Goal: Task Accomplishment & Management: Use online tool/utility

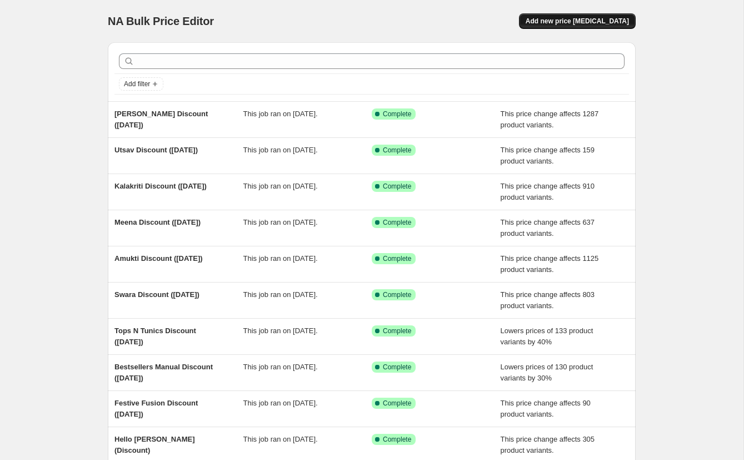
click at [563, 17] on span "Add new price [MEDICAL_DATA]" at bounding box center [577, 21] width 103 height 9
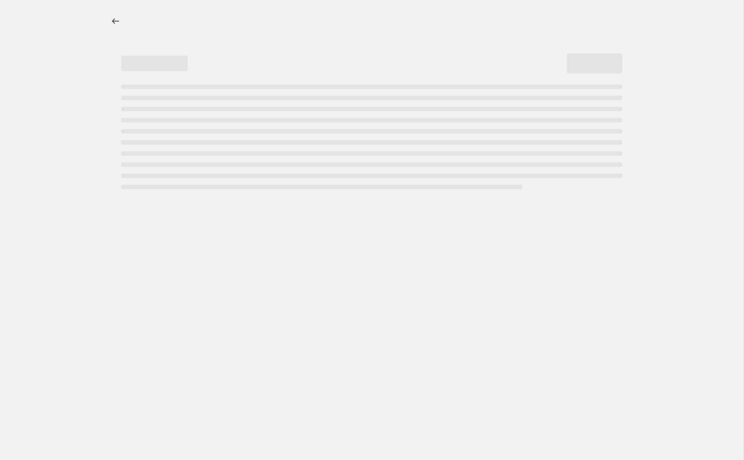
select select "percentage"
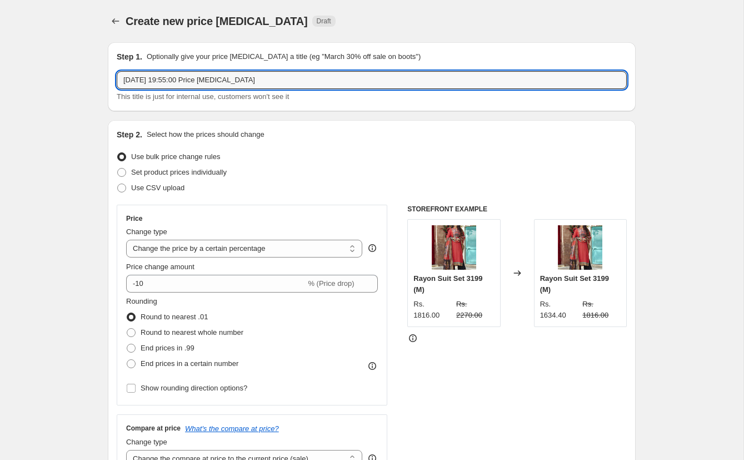
drag, startPoint x: 278, startPoint y: 81, endPoint x: 81, endPoint y: 79, distance: 197.3
type input "[DATE] Sale [DATE]-[DATE]"
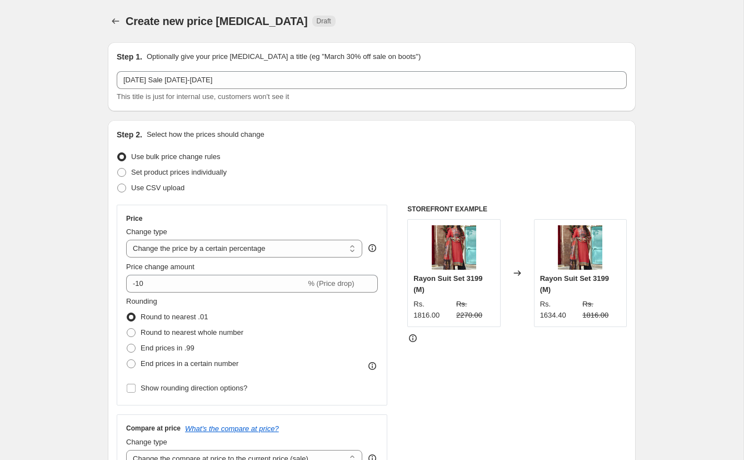
click at [352, 164] on div "Set product prices individually" at bounding box center [372, 172] width 510 height 16
click at [158, 188] on span "Use CSV upload" at bounding box center [157, 187] width 53 height 8
click at [118, 184] on input "Use CSV upload" at bounding box center [117, 183] width 1 height 1
radio input "true"
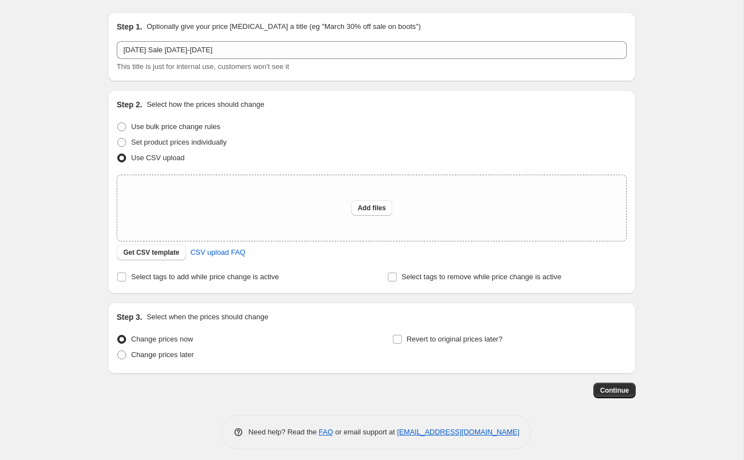
scroll to position [36, 0]
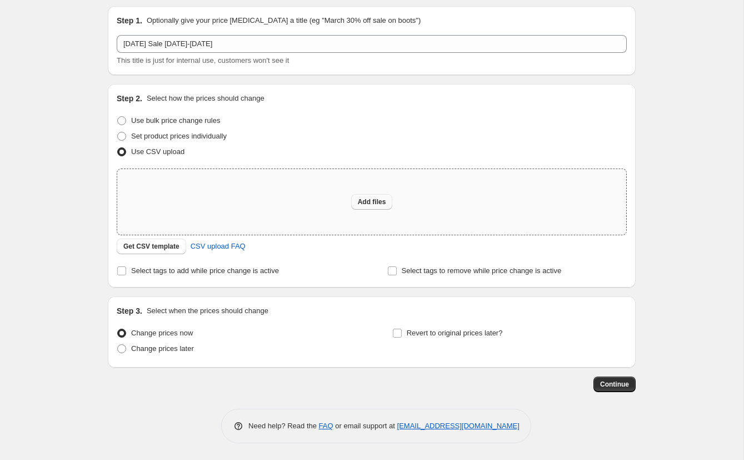
click at [376, 201] on span "Add files" at bounding box center [372, 201] width 28 height 9
click at [372, 201] on span "Add files" at bounding box center [372, 201] width 28 height 9
type input "C:\fakepath\csv_template_user_50687 (1) (1).xlsx"
click at [383, 198] on span "Add files" at bounding box center [372, 201] width 28 height 9
type input "C:\fakepath\csv_template_user_50687 (2).csv"
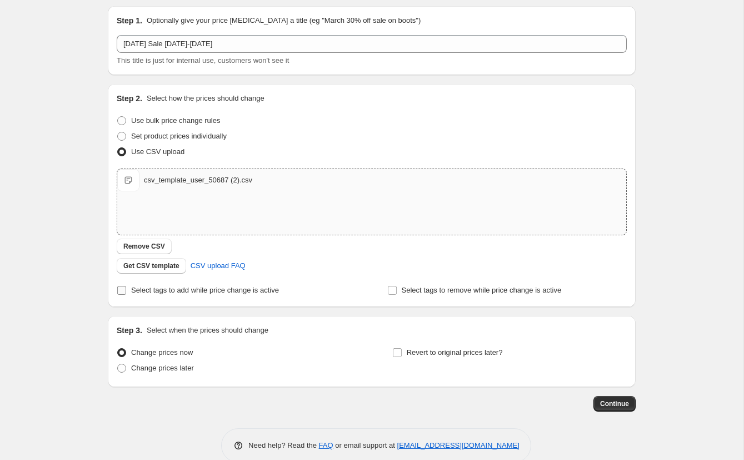
click at [119, 288] on input "Select tags to add while price change is active" at bounding box center [121, 290] width 9 height 9
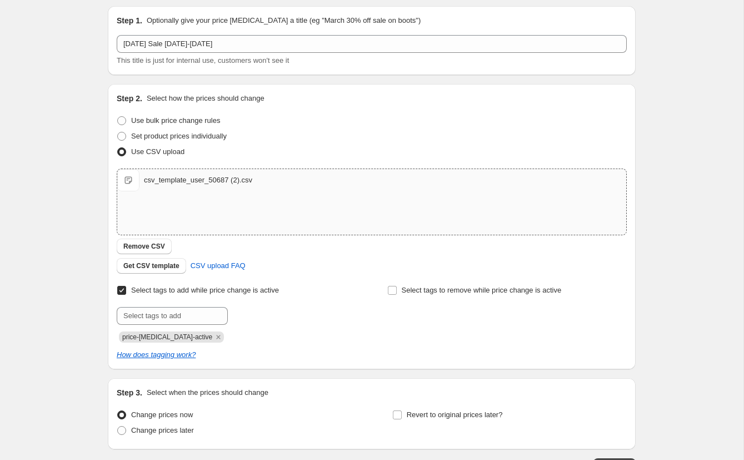
click at [123, 289] on input "Select tags to add while price change is active" at bounding box center [121, 290] width 9 height 9
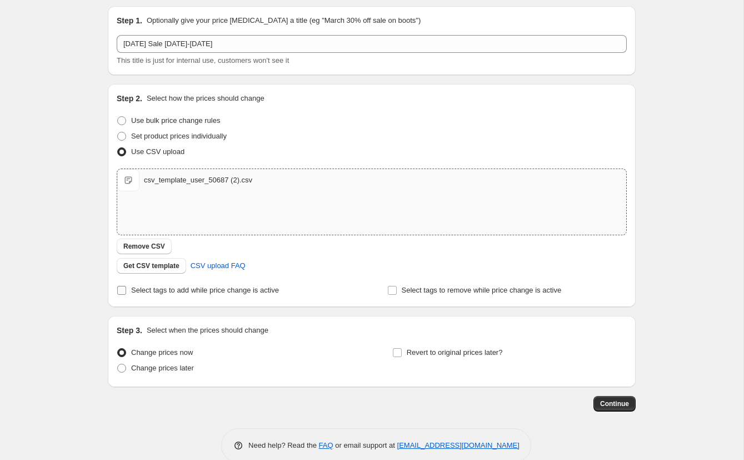
click at [121, 288] on input "Select tags to add while price change is active" at bounding box center [121, 290] width 9 height 9
checkbox input "true"
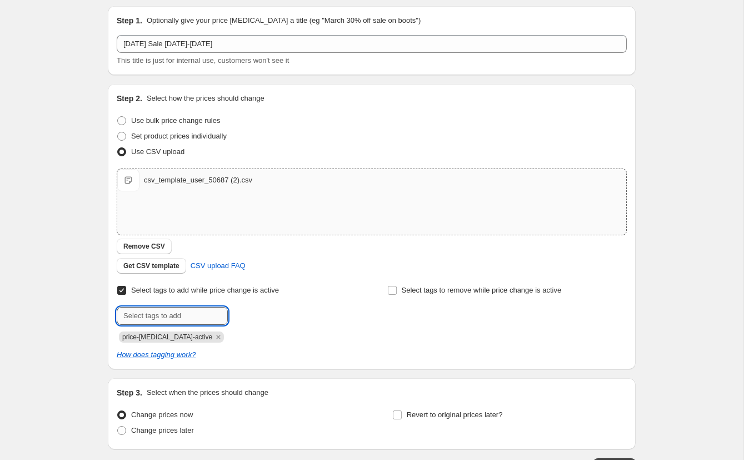
click at [154, 318] on input "text" at bounding box center [172, 316] width 111 height 18
type input "[DATE]-sale"
click at [281, 313] on span "[DATE]-sale" at bounding box center [270, 315] width 37 height 8
click at [217, 335] on icon "Remove price-change-job-active" at bounding box center [219, 337] width 4 height 4
click at [395, 287] on input "Select tags to remove while price change is active" at bounding box center [392, 290] width 9 height 9
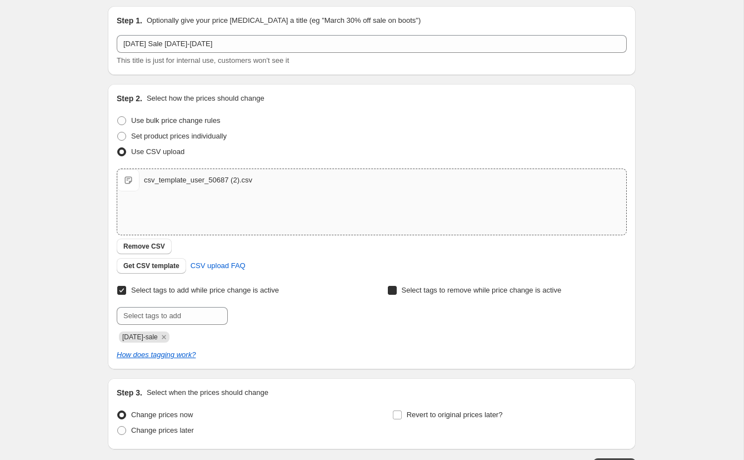
checkbox input "true"
click at [418, 317] on input "text" at bounding box center [442, 316] width 111 height 18
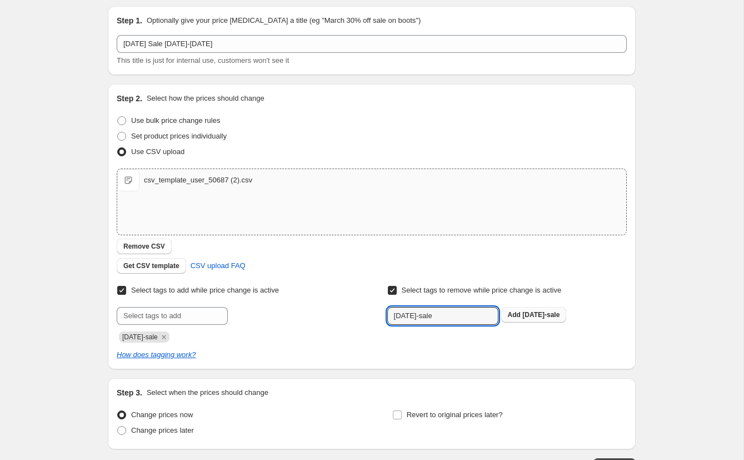
type input "[DATE]-sale"
click at [542, 315] on span "[DATE]-sale" at bounding box center [540, 315] width 37 height 8
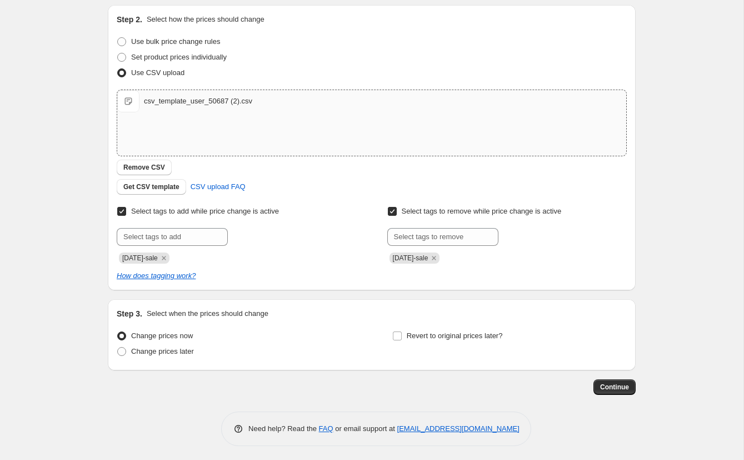
scroll to position [117, 0]
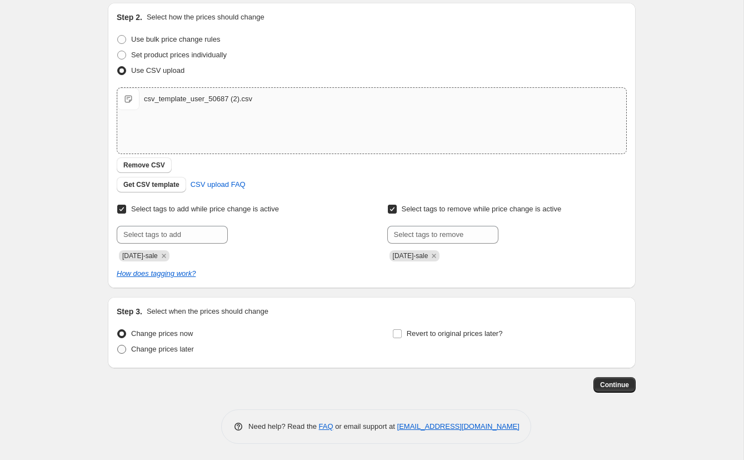
click at [122, 350] on span at bounding box center [121, 349] width 9 height 9
click at [118, 345] on input "Change prices later" at bounding box center [117, 345] width 1 height 1
radio input "true"
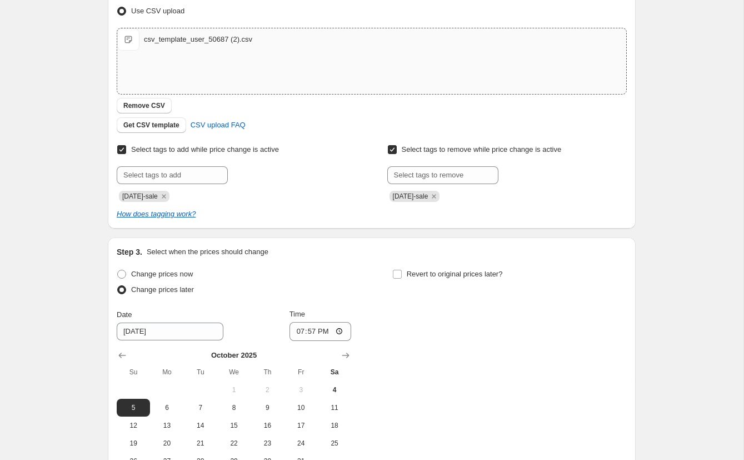
scroll to position [268, 0]
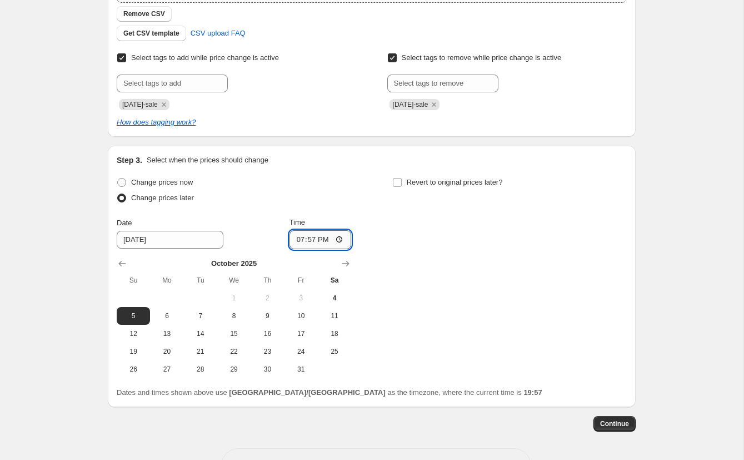
click at [295, 236] on input "19:57" at bounding box center [320, 239] width 62 height 19
click at [323, 241] on input "12:00" at bounding box center [320, 239] width 62 height 19
type input "00:00"
click at [396, 182] on input "Revert to original prices later?" at bounding box center [397, 182] width 9 height 9
checkbox input "true"
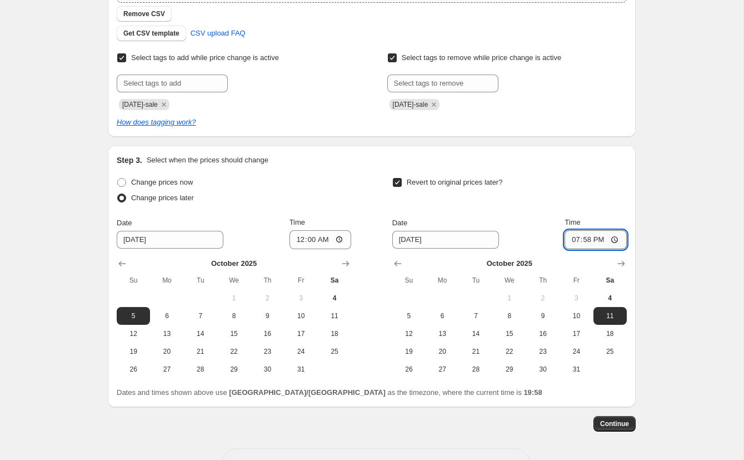
click at [574, 239] on input "19:58" at bounding box center [596, 239] width 62 height 19
click at [575, 316] on span "10" at bounding box center [576, 315] width 24 height 9
type input "[DATE]"
click at [574, 238] on input "19:58" at bounding box center [596, 239] width 62 height 19
click at [574, 241] on input "14:03" at bounding box center [596, 239] width 62 height 19
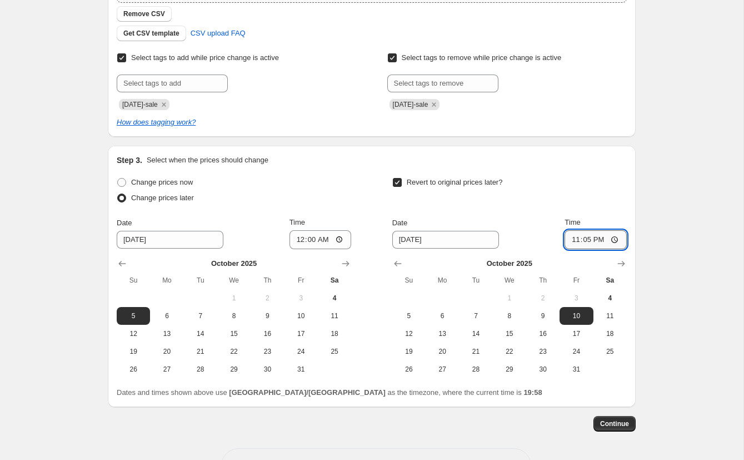
type input "23:59"
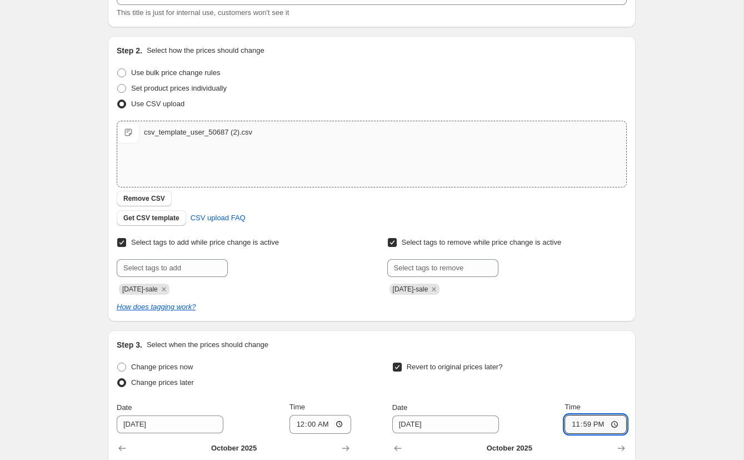
scroll to position [0, 0]
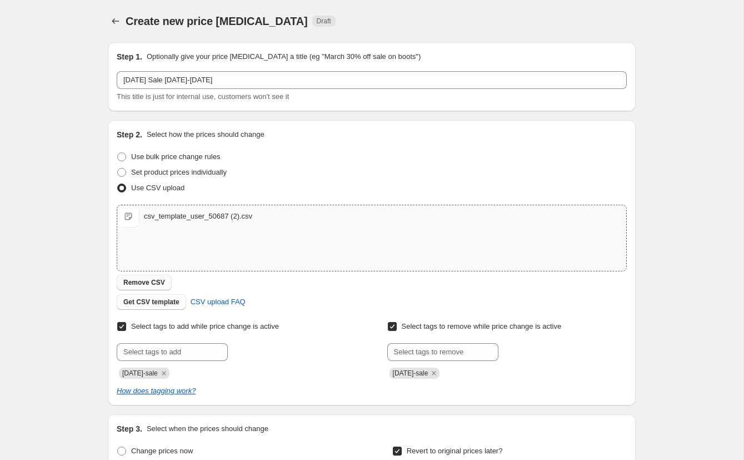
click at [153, 280] on span "Remove CSV" at bounding box center [144, 282] width 42 height 9
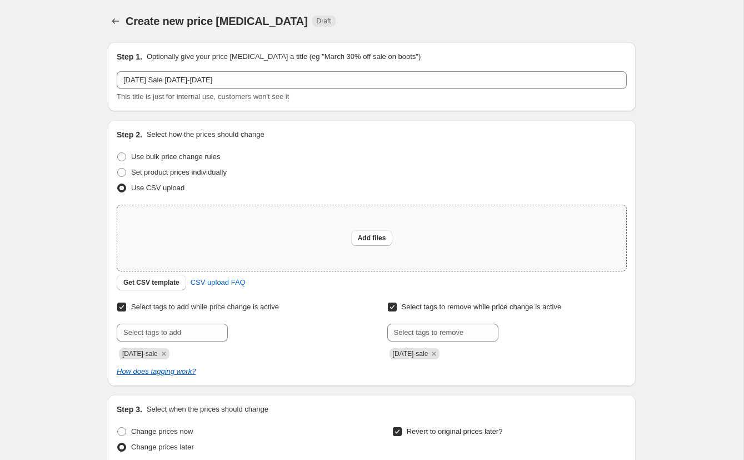
click at [350, 229] on div "Add files" at bounding box center [371, 238] width 509 height 66
type input "C:\fakepath\csv_template_user_50687 (2).csv"
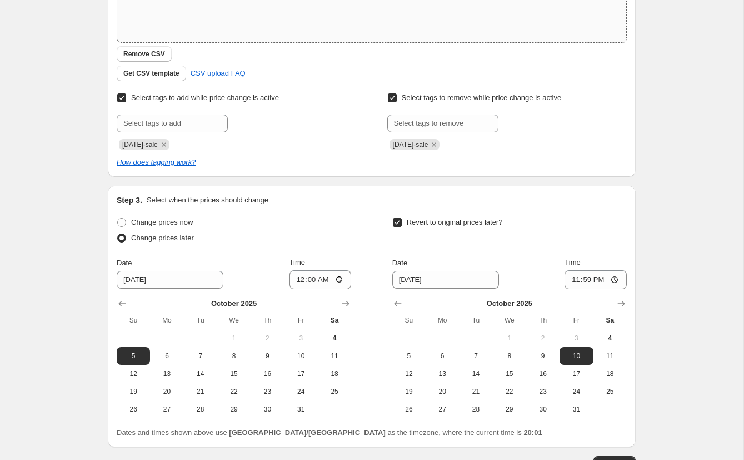
scroll to position [308, 0]
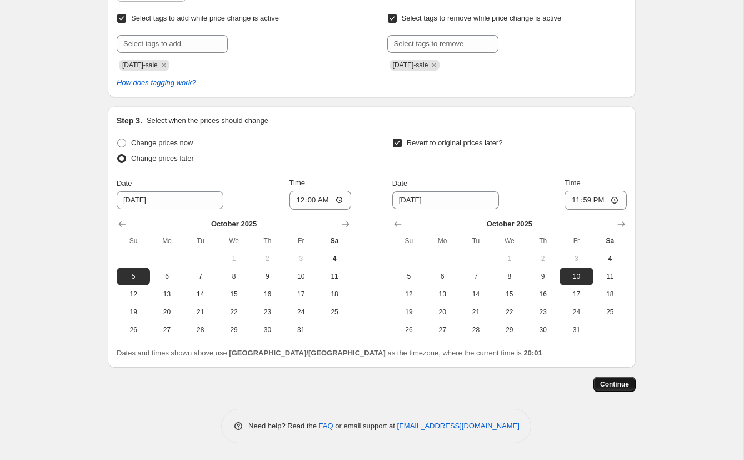
click at [611, 382] on span "Continue" at bounding box center [614, 384] width 29 height 9
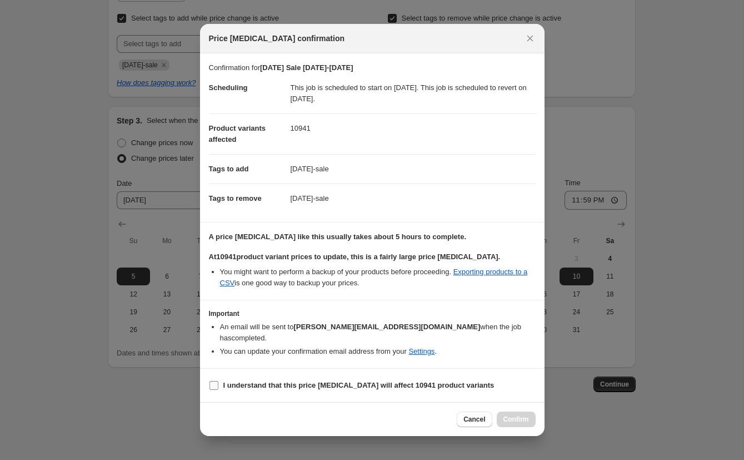
click at [217, 382] on input "I understand that this price [MEDICAL_DATA] will affect 10941 product variants" at bounding box center [213, 385] width 9 height 9
checkbox input "true"
click at [510, 415] on span "Confirm" at bounding box center [516, 419] width 26 height 9
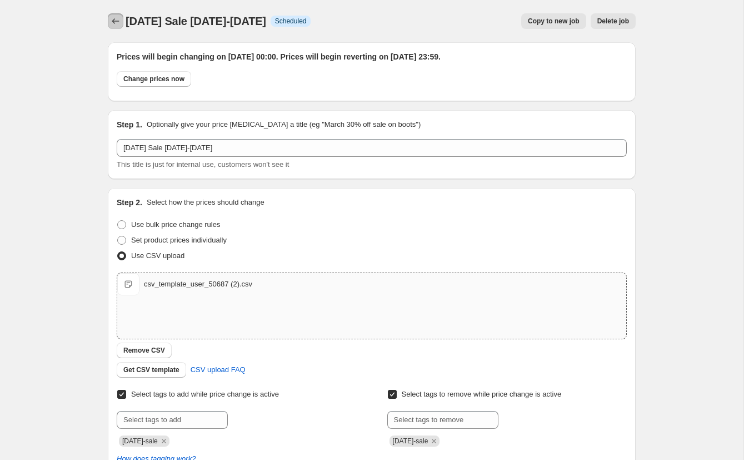
click at [116, 21] on icon "Price change jobs" at bounding box center [115, 21] width 7 height 6
